Goal: Communication & Community: Answer question/provide support

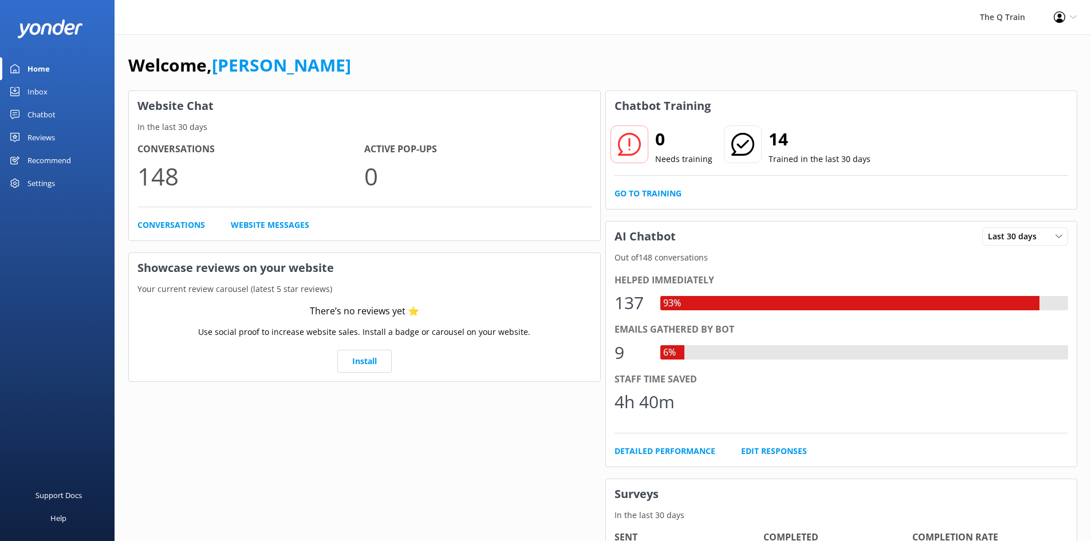
click at [40, 94] on div "Inbox" at bounding box center [37, 91] width 20 height 23
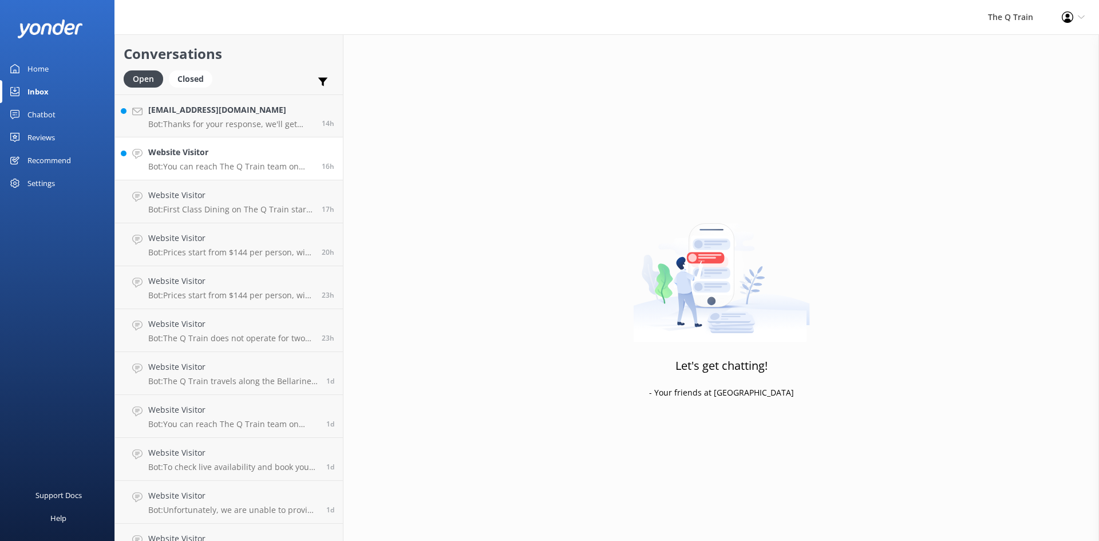
click at [224, 162] on p "Bot: You can reach The Q Train team on [PHONE_NUMBER] or email [EMAIL_ADDRESS][…" at bounding box center [230, 166] width 165 height 10
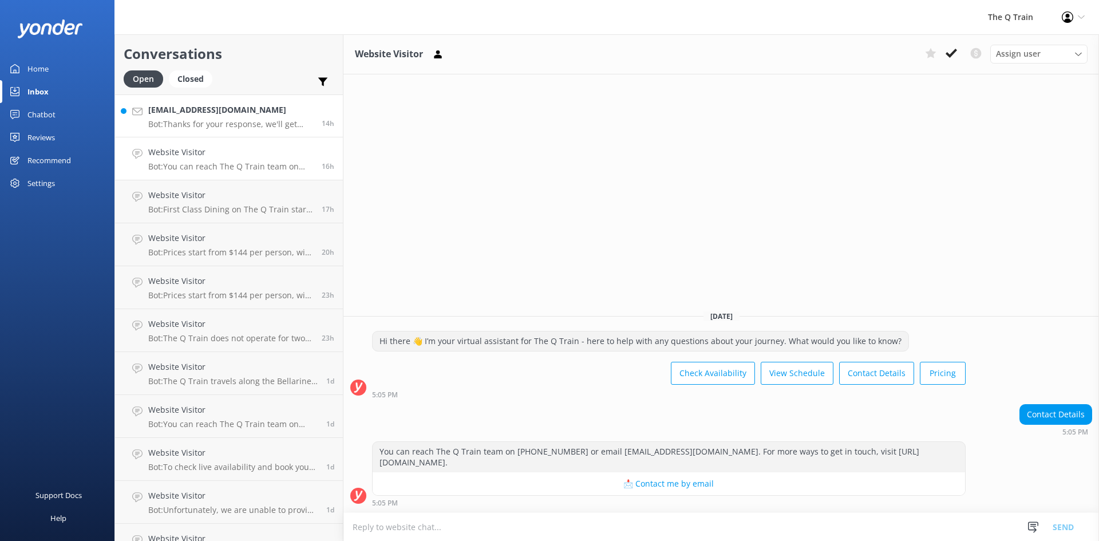
click at [229, 122] on p "Bot: Thanks for your response, we'll get back to you as soon as we can during o…" at bounding box center [230, 124] width 165 height 10
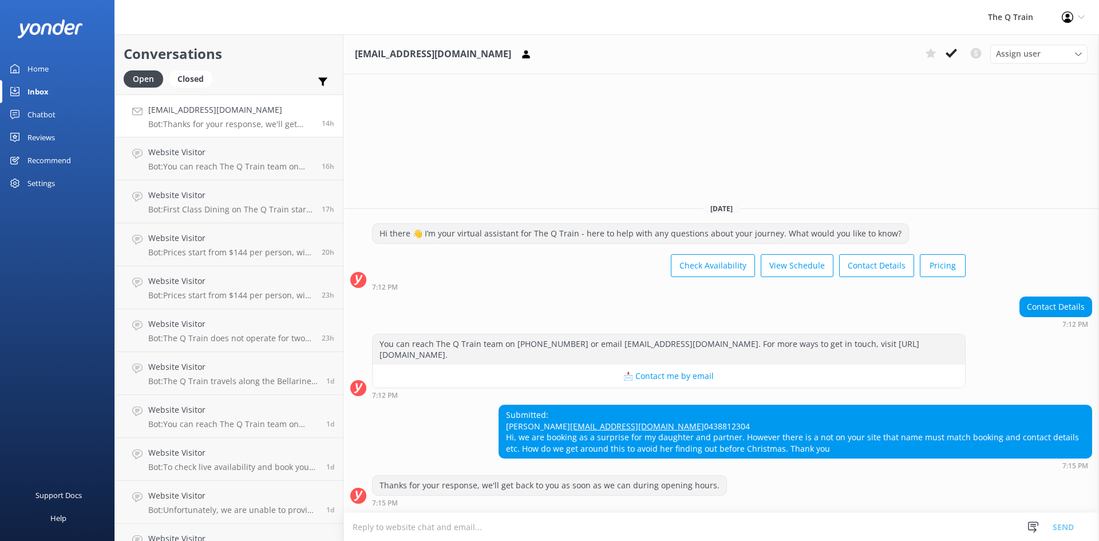
click at [41, 71] on div "Home" at bounding box center [37, 68] width 21 height 23
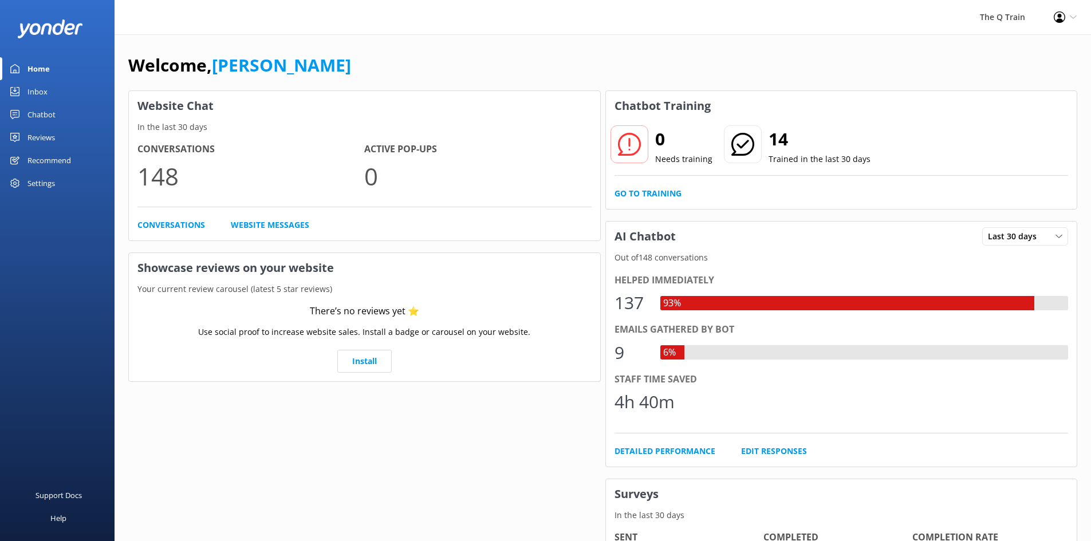
click at [590, 45] on div "Welcome, Kelly Website Chat In the last 30 days Conversations 148 Active Pop-up…" at bounding box center [603, 393] width 976 height 719
click at [527, 61] on div "Welcome, [PERSON_NAME]" at bounding box center [602, 71] width 949 height 39
click at [739, 28] on div "The Q Train Profile Settings Logout" at bounding box center [545, 17] width 1091 height 34
click at [653, 195] on link "Go to Training" at bounding box center [647, 193] width 67 height 13
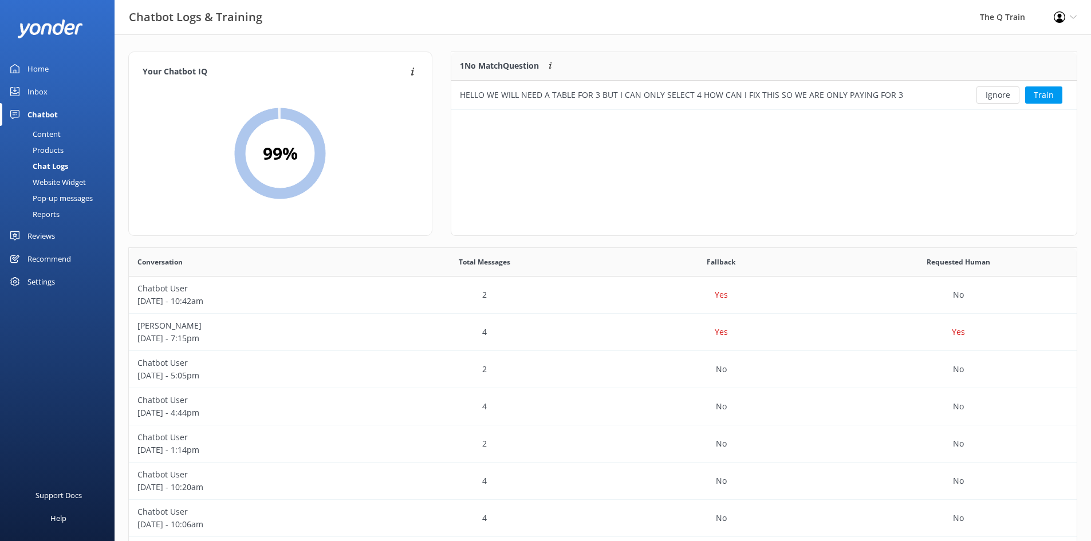
click at [45, 69] on div "Home" at bounding box center [37, 68] width 21 height 23
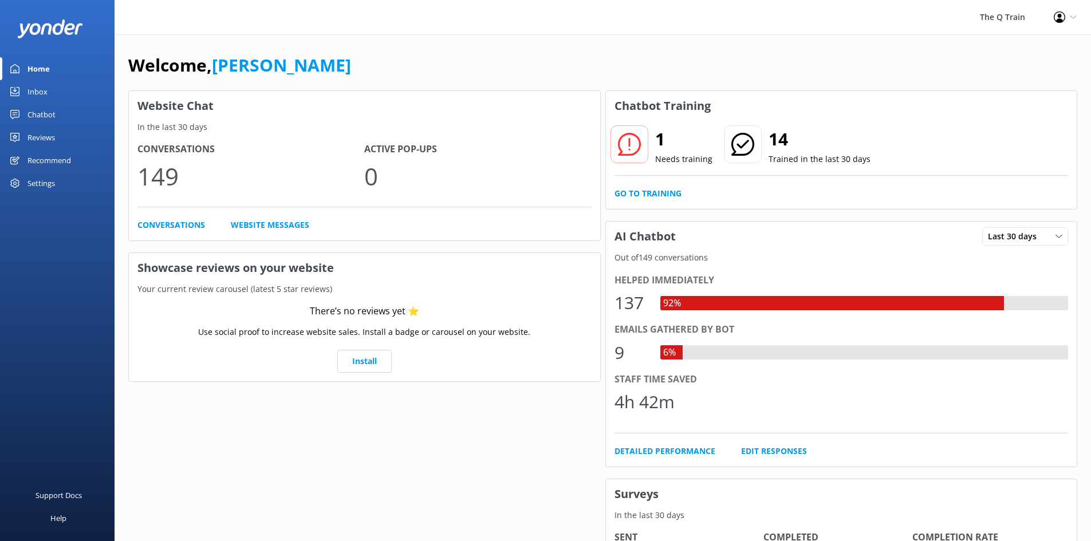
click at [582, 32] on div "The Q Train Profile Settings Logout" at bounding box center [545, 17] width 1091 height 34
click at [630, 192] on link "Go to Training" at bounding box center [647, 193] width 67 height 13
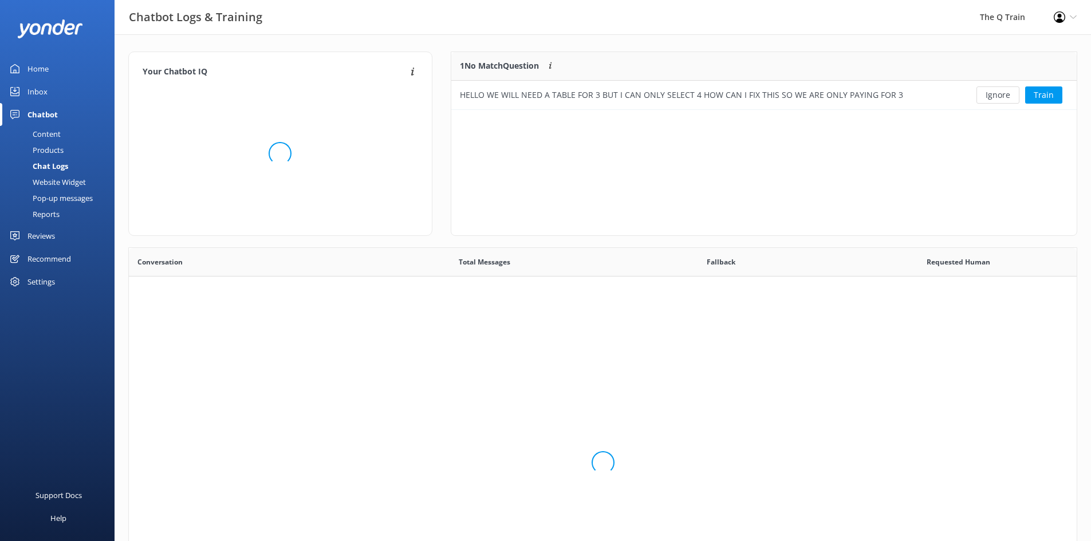
scroll to position [49, 617]
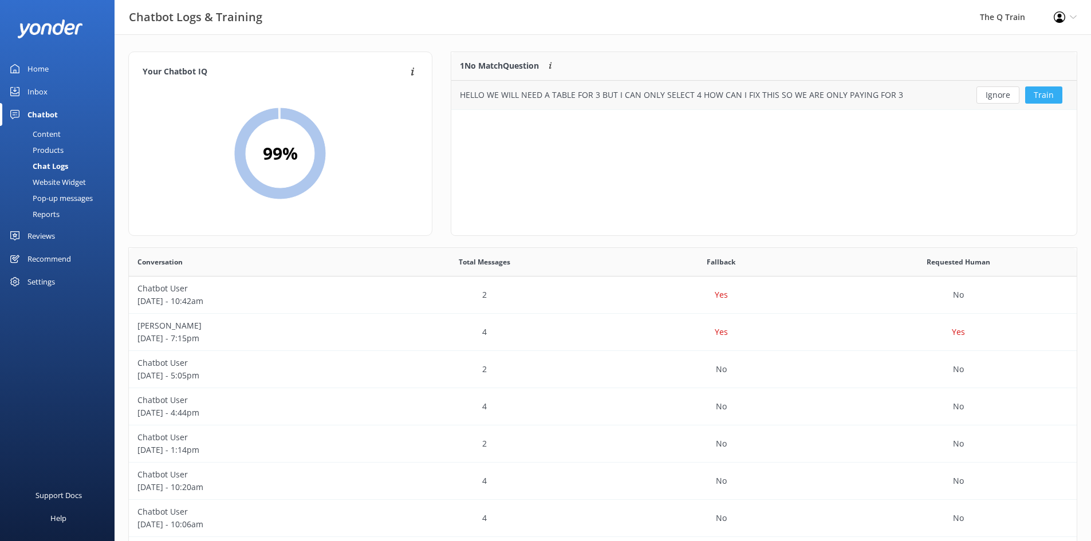
click at [1043, 94] on button "Train" at bounding box center [1043, 94] width 37 height 17
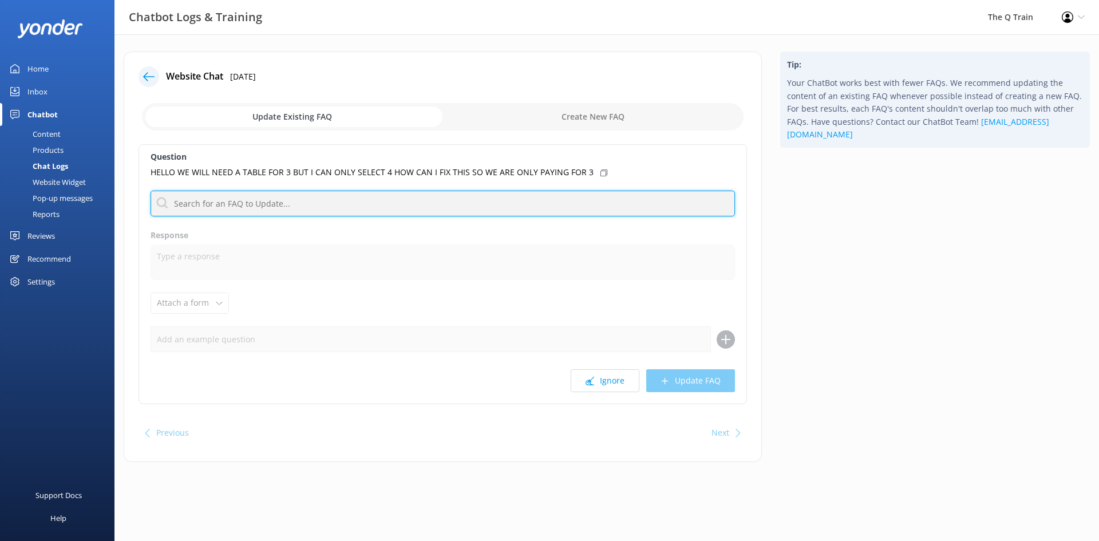
click at [227, 204] on input "text" at bounding box center [443, 204] width 585 height 26
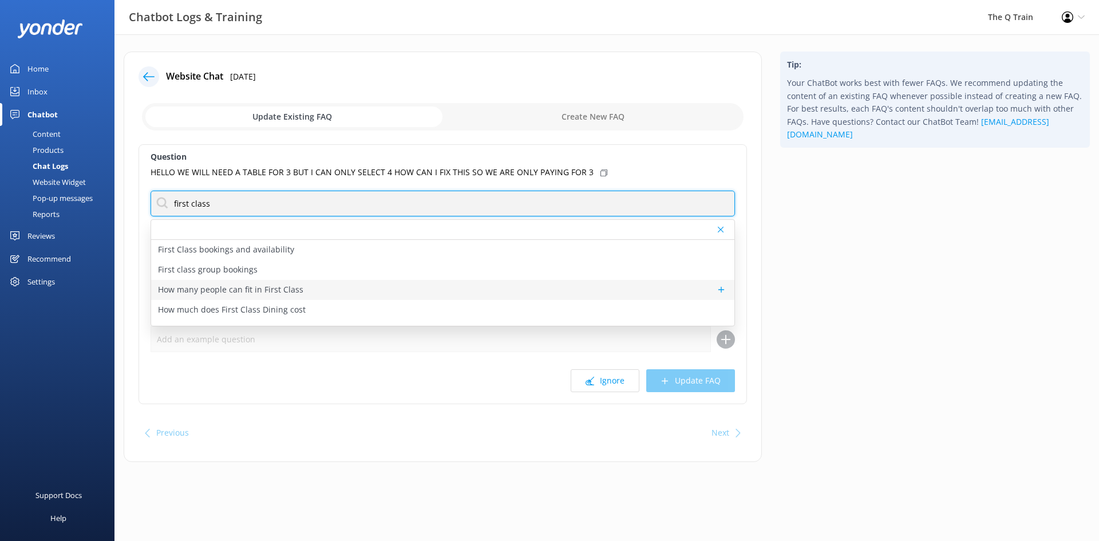
type input "first class"
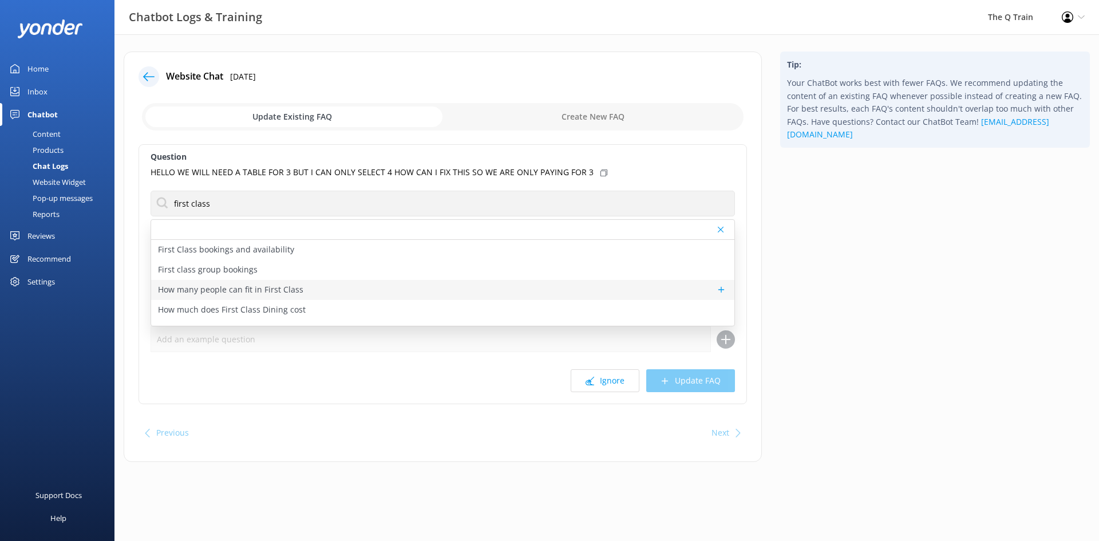
click at [267, 289] on p "How many people can fit in First Class" at bounding box center [230, 289] width 145 height 13
type textarea "First Class dining is available for couples in private two-person compartments,…"
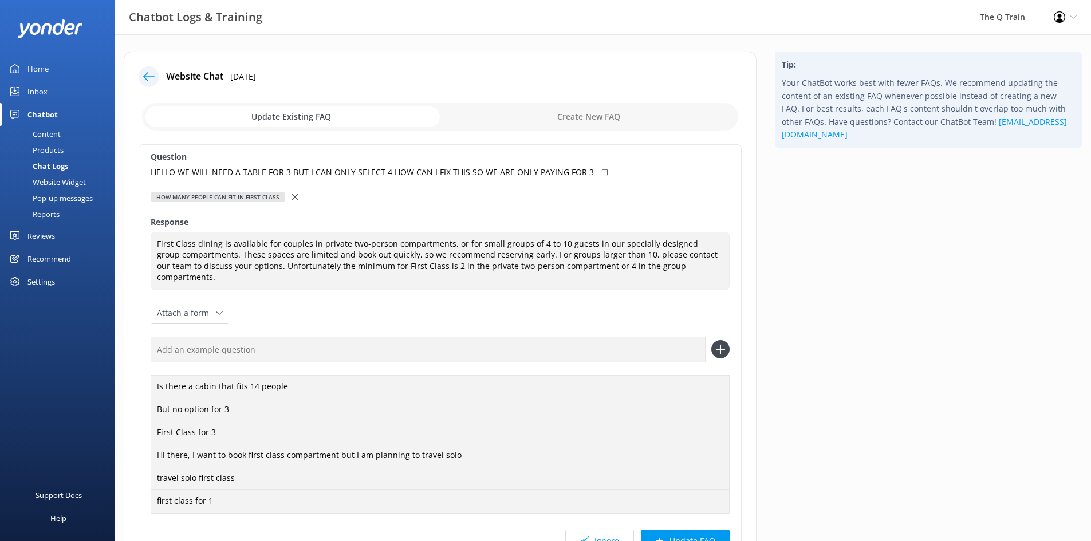
click at [601, 173] on icon at bounding box center [604, 172] width 7 height 7
click at [582, 337] on input "text" at bounding box center [428, 350] width 555 height 26
paste input "HELLO WE WILL NEED A TABLE FOR 3 BUT I CAN ONLY SELECT 4 HOW CAN I FIX THIS SO …"
type input "HELLO WE WILL NEED A TABLE FOR 3 BUT I CAN ONLY SELECT 4 HOW CAN I FIX THIS SO …"
click at [719, 340] on icon at bounding box center [720, 349] width 18 height 18
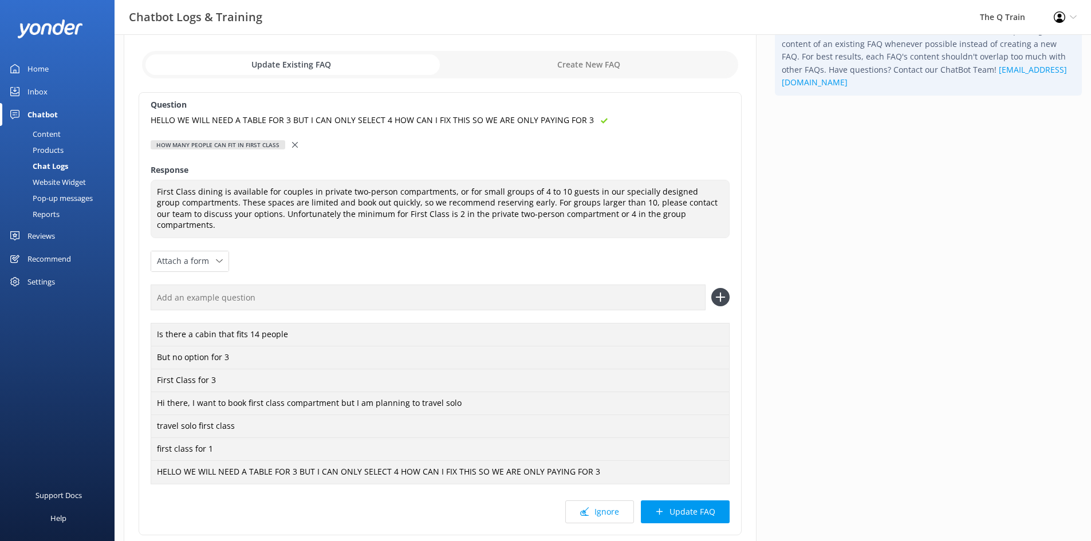
scroll to position [115, 0]
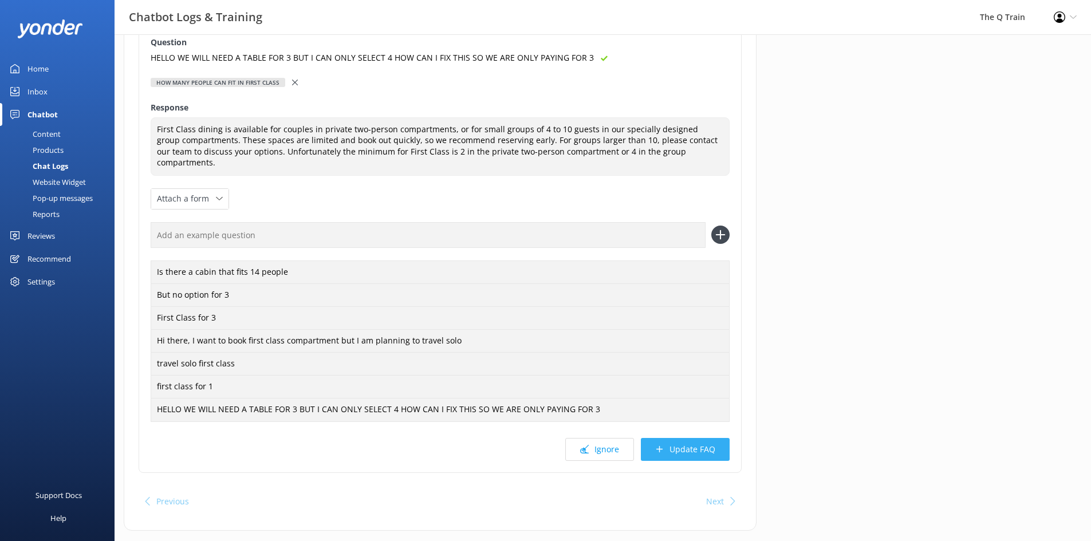
click at [673, 438] on button "Update FAQ" at bounding box center [685, 449] width 89 height 23
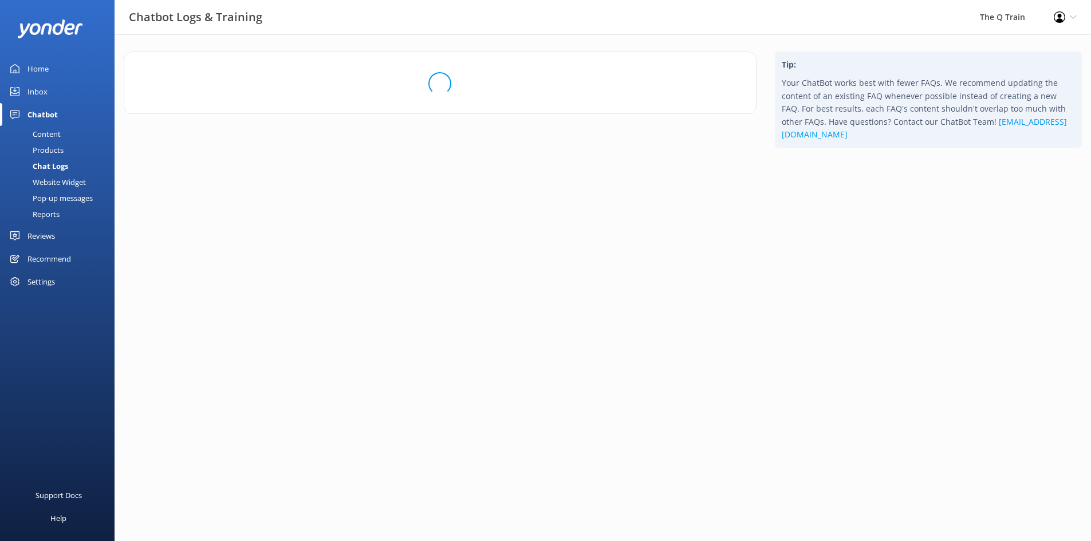
scroll to position [0, 0]
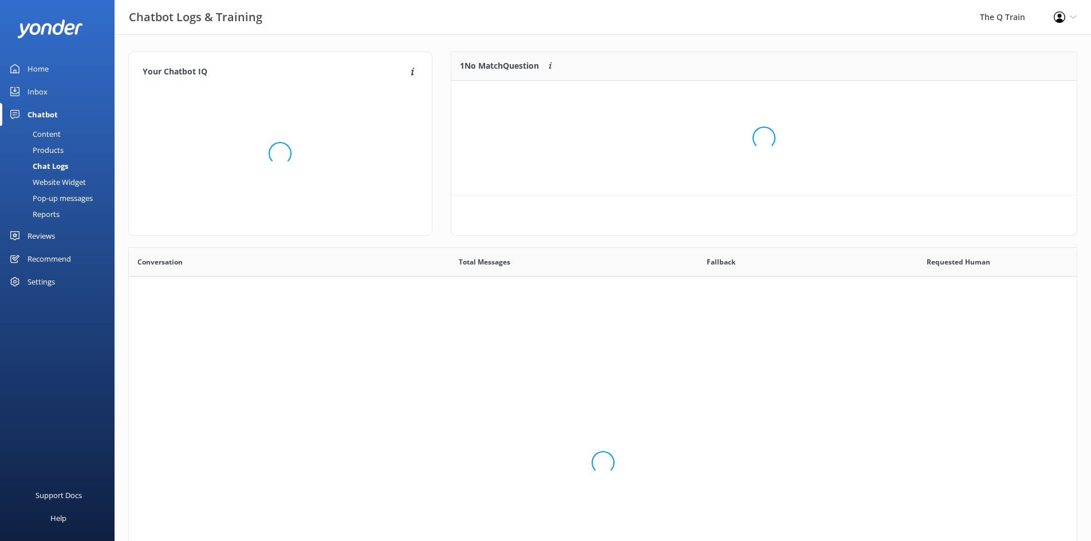
scroll to position [393, 939]
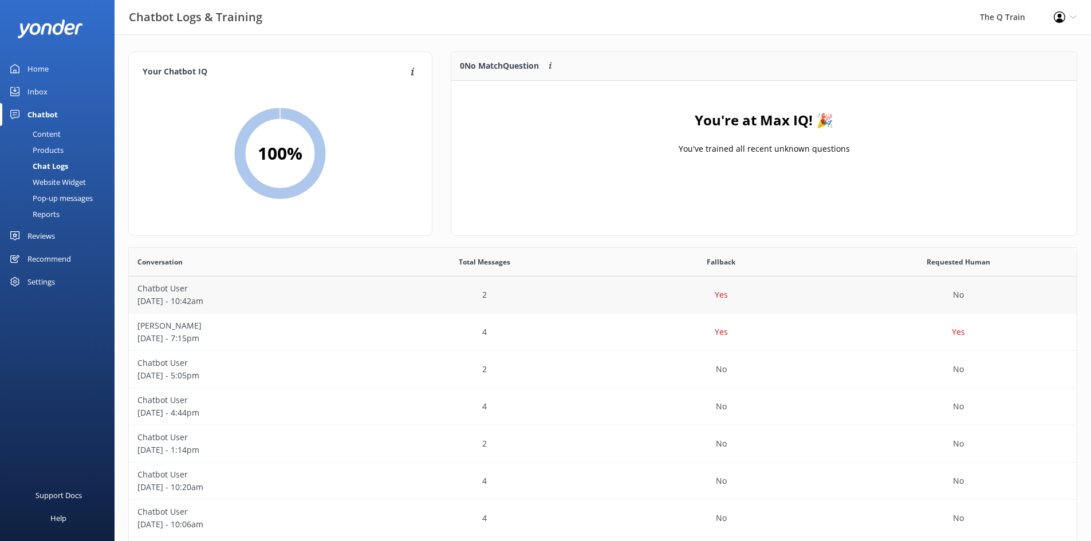
click at [168, 288] on p "Chatbot User" at bounding box center [247, 288] width 220 height 13
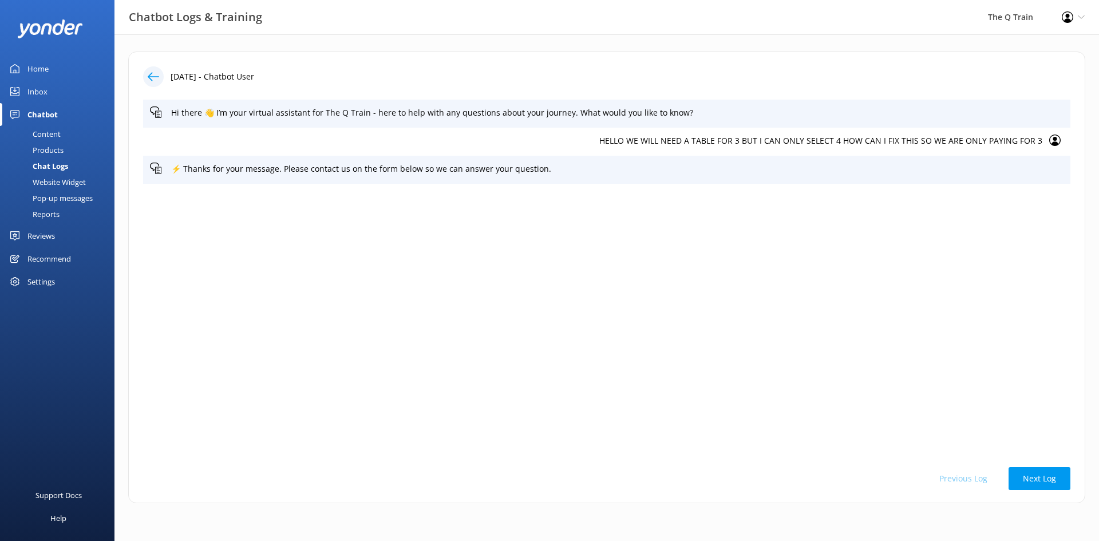
click at [34, 67] on div "Home" at bounding box center [37, 68] width 21 height 23
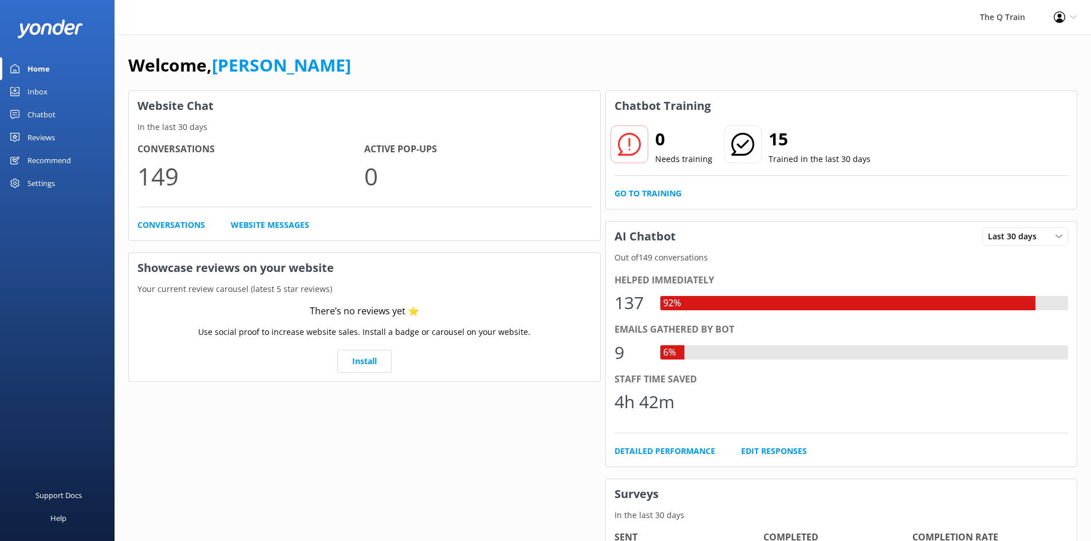
click at [633, 53] on div "Welcome, [PERSON_NAME]" at bounding box center [602, 71] width 949 height 39
click at [829, 31] on div "The Q Train Profile Settings Logout" at bounding box center [545, 17] width 1091 height 34
click at [823, 59] on div "Welcome, [PERSON_NAME]" at bounding box center [602, 71] width 949 height 39
click at [827, 0] on div "The Q Train Profile Settings Logout" at bounding box center [545, 17] width 1091 height 34
click at [823, 29] on div "The Q Train Profile Settings Logout" at bounding box center [545, 17] width 1091 height 34
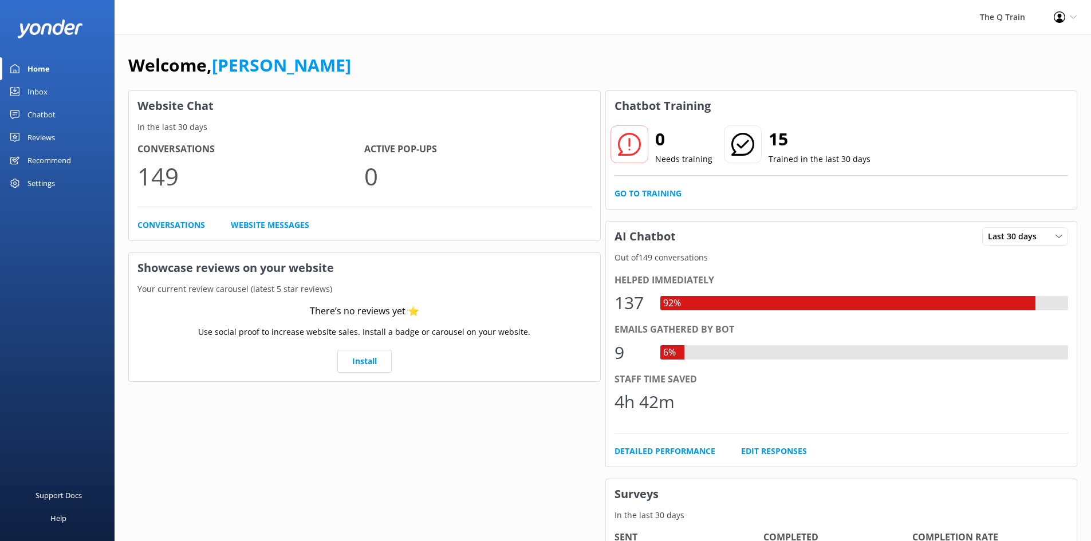
click at [46, 93] on div "Inbox" at bounding box center [37, 91] width 20 height 23
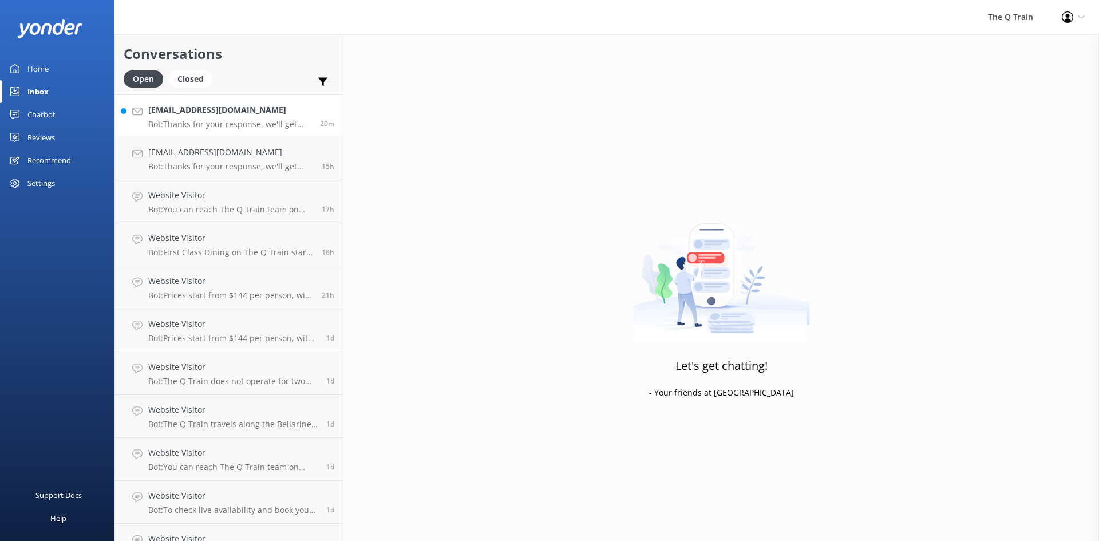
click at [213, 120] on p "Bot: Thanks for your response, we'll get back to you as soon as we can during o…" at bounding box center [229, 124] width 163 height 10
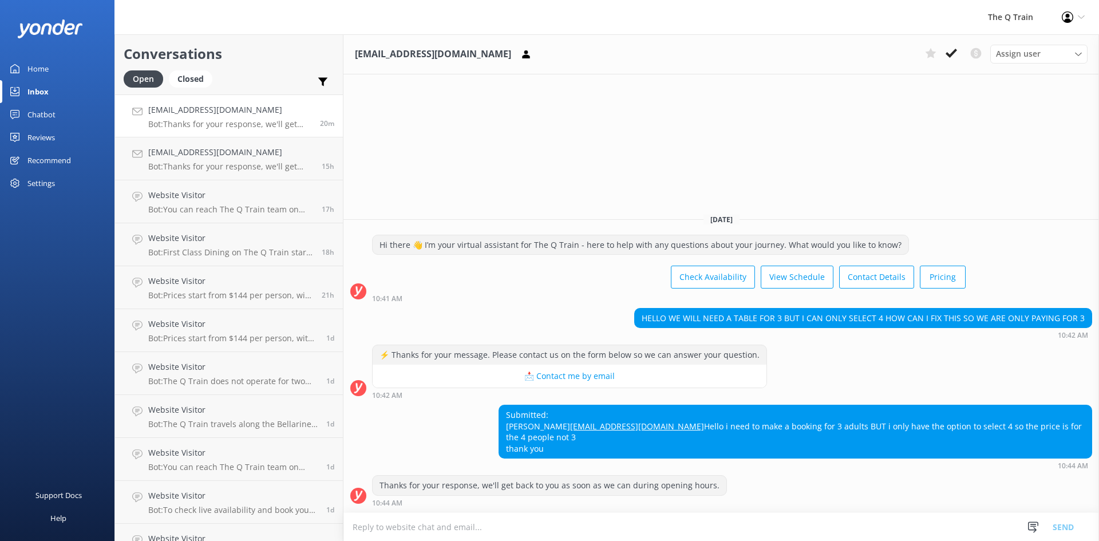
click at [455, 526] on textarea at bounding box center [722, 527] width 756 height 28
type textarea "[EMAIL_ADDRESS][DOMAIN_NAME]"
click at [413, 527] on textarea at bounding box center [722, 527] width 756 height 28
paste textarea "Hi [PERSON_NAME], Unfortunately our minimum for First Class groups is 4 guests.…"
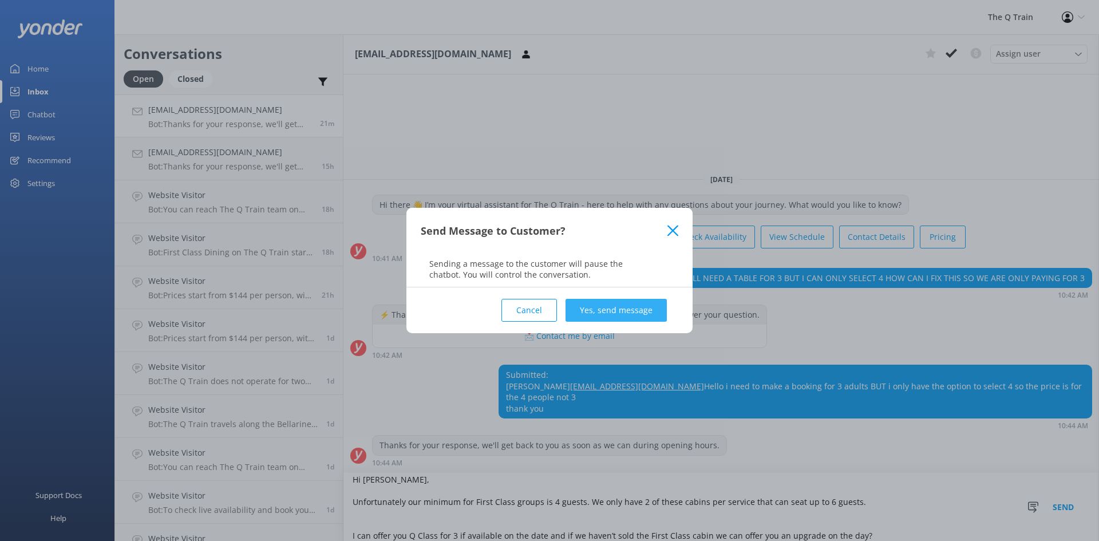
type textarea "Hi [PERSON_NAME], Unfortunately our minimum for First Class groups is 4 guests.…"
click at [597, 312] on button "Yes, send message" at bounding box center [616, 310] width 101 height 23
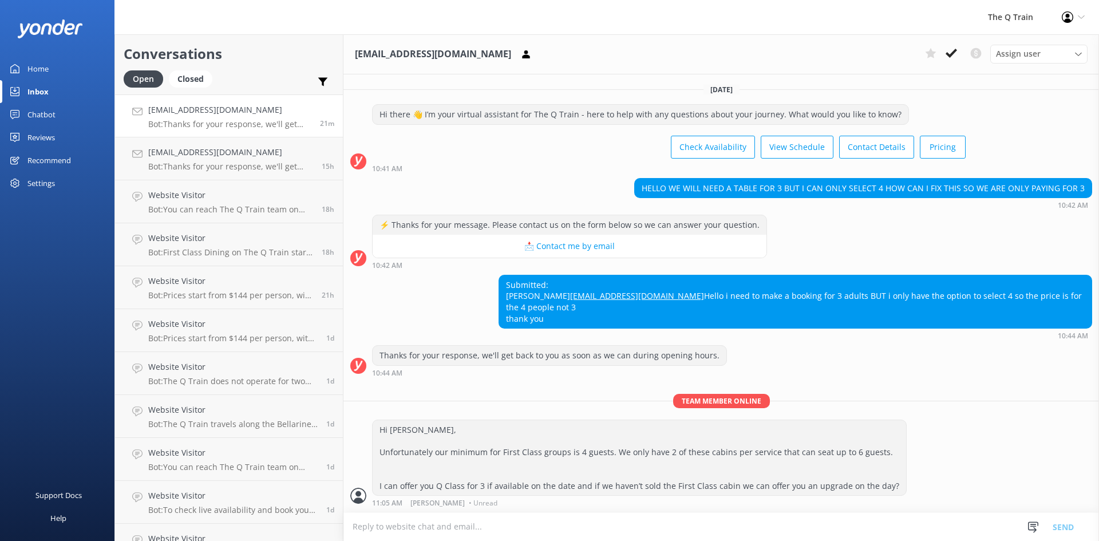
scroll to position [0, 0]
click at [195, 153] on h4 "[EMAIL_ADDRESS][DOMAIN_NAME]" at bounding box center [230, 152] width 165 height 13
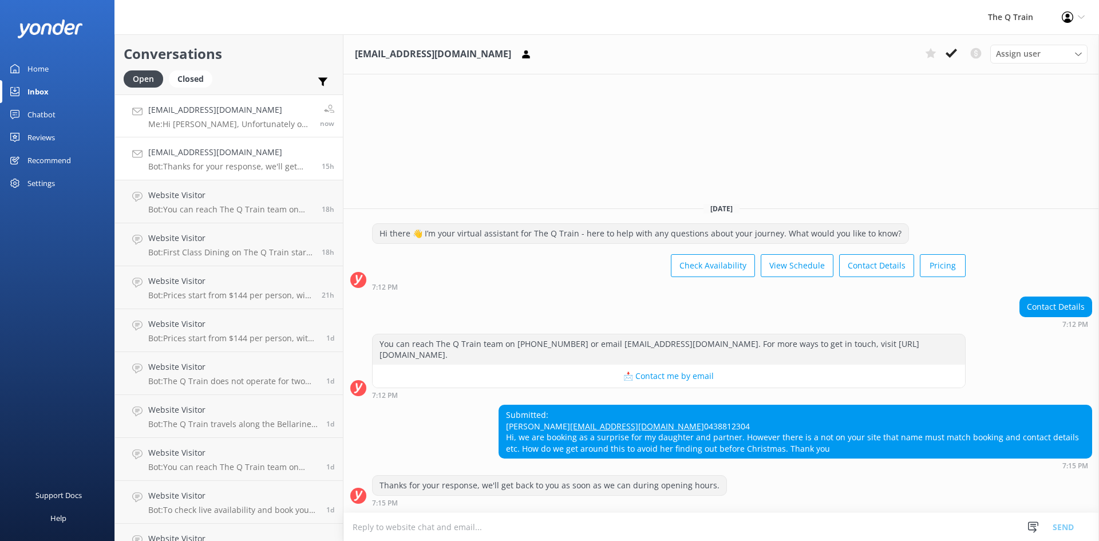
click at [230, 109] on h4 "[EMAIL_ADDRESS][DOMAIN_NAME]" at bounding box center [229, 110] width 163 height 13
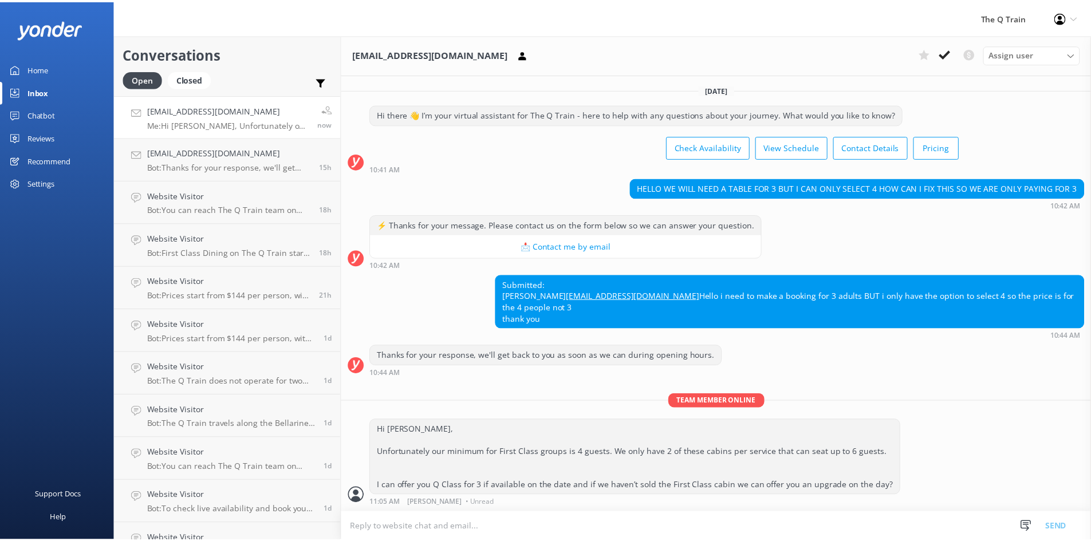
scroll to position [11, 0]
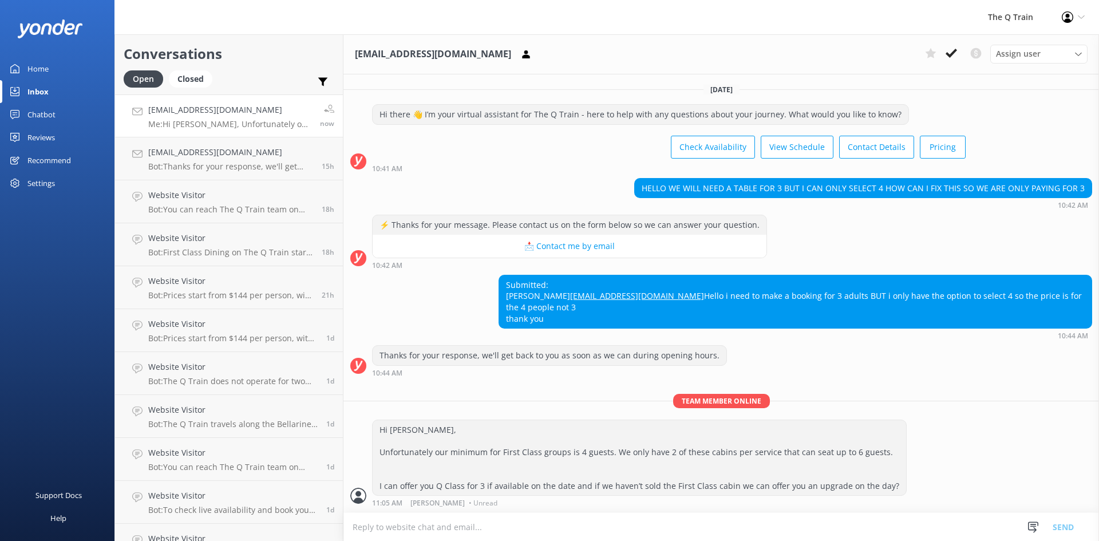
click at [42, 68] on div "Home" at bounding box center [37, 68] width 21 height 23
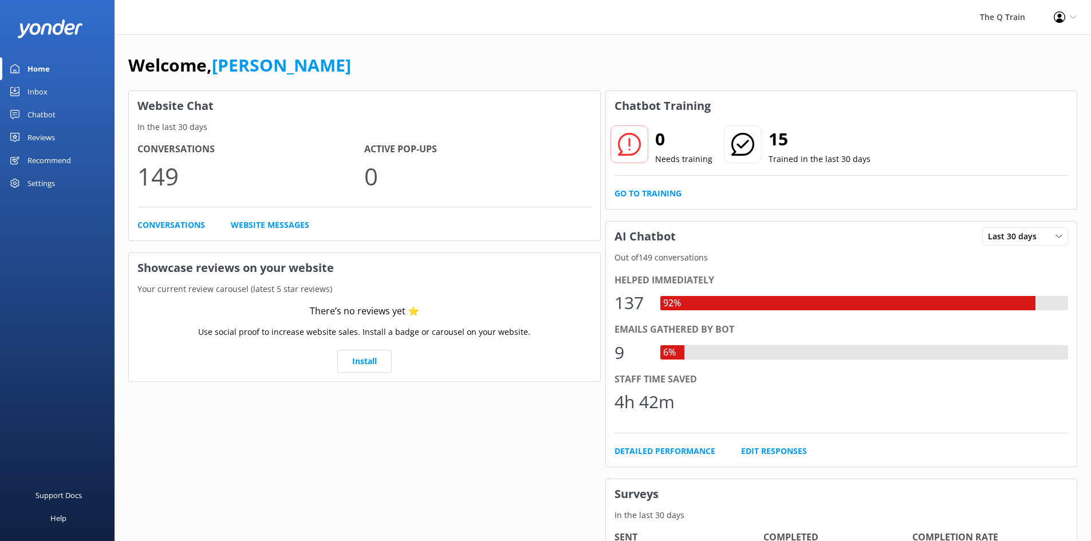
click at [715, 34] on div "The Q Train Profile Settings Logout" at bounding box center [545, 17] width 1091 height 34
